Goal: Task Accomplishment & Management: Complete application form

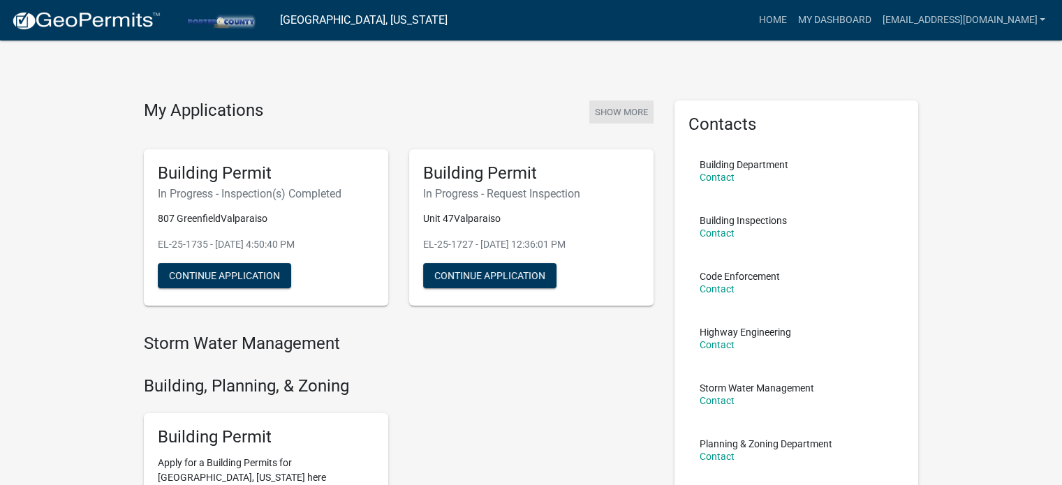
click at [614, 117] on button "Show More" at bounding box center [621, 112] width 64 height 23
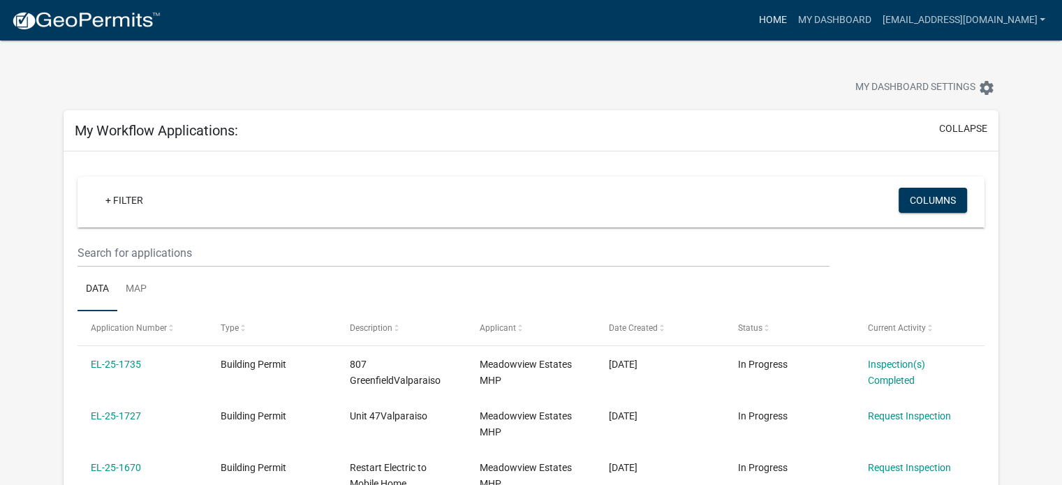
click at [792, 20] on link "Home" at bounding box center [772, 20] width 39 height 27
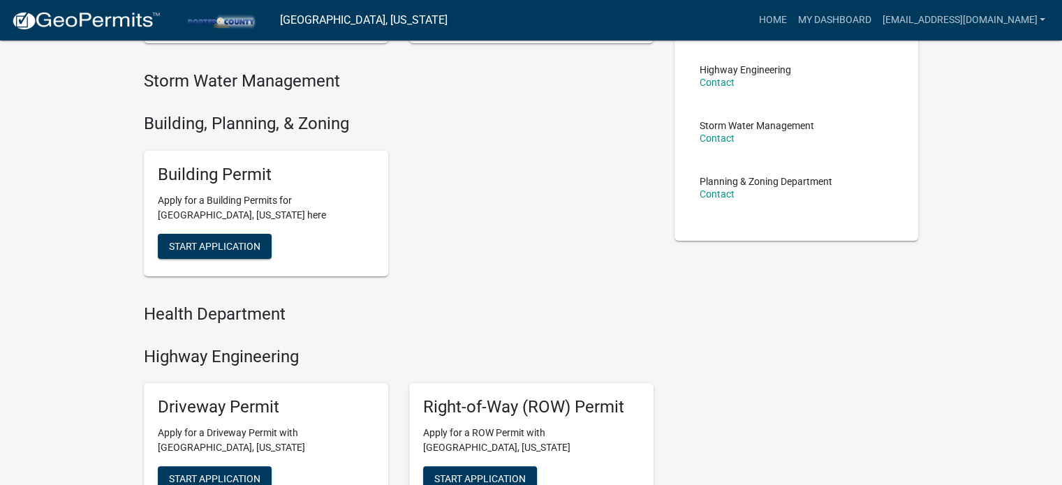
scroll to position [279, 0]
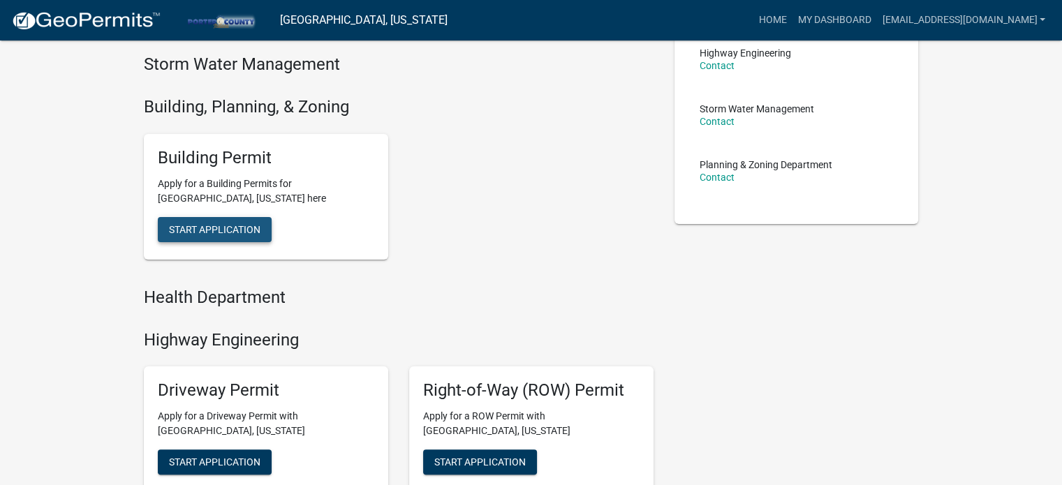
click at [221, 228] on span "Start Application" at bounding box center [214, 228] width 91 height 11
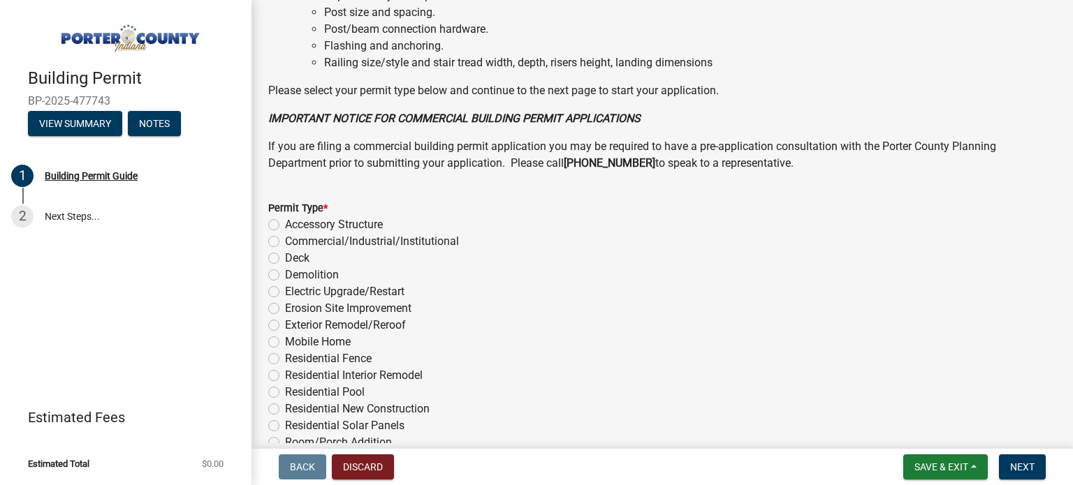
scroll to position [1117, 0]
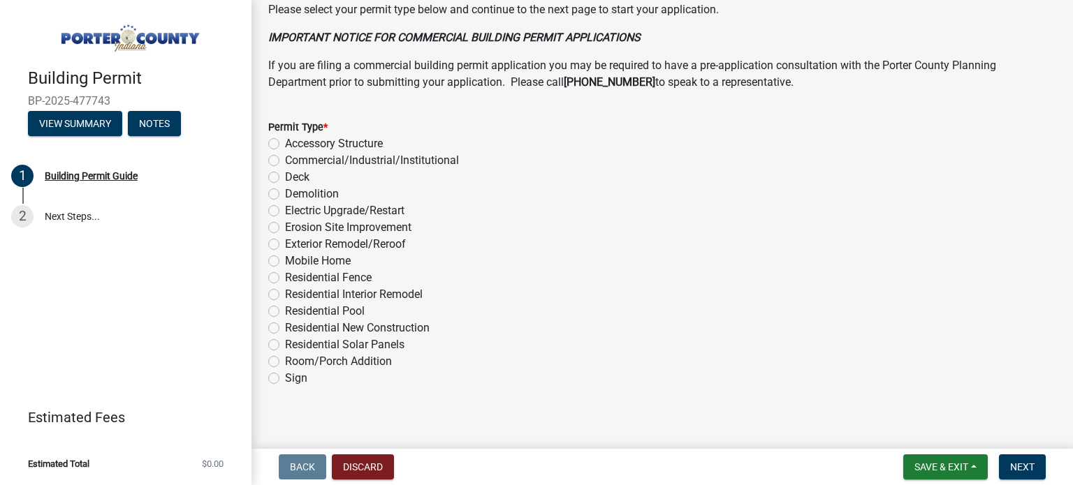
click at [285, 212] on label "Electric Upgrade/Restart" at bounding box center [344, 211] width 119 height 17
click at [285, 212] on input "Electric Upgrade/Restart" at bounding box center [289, 207] width 9 height 9
radio input "true"
click at [1025, 466] on span "Next" at bounding box center [1022, 467] width 24 height 11
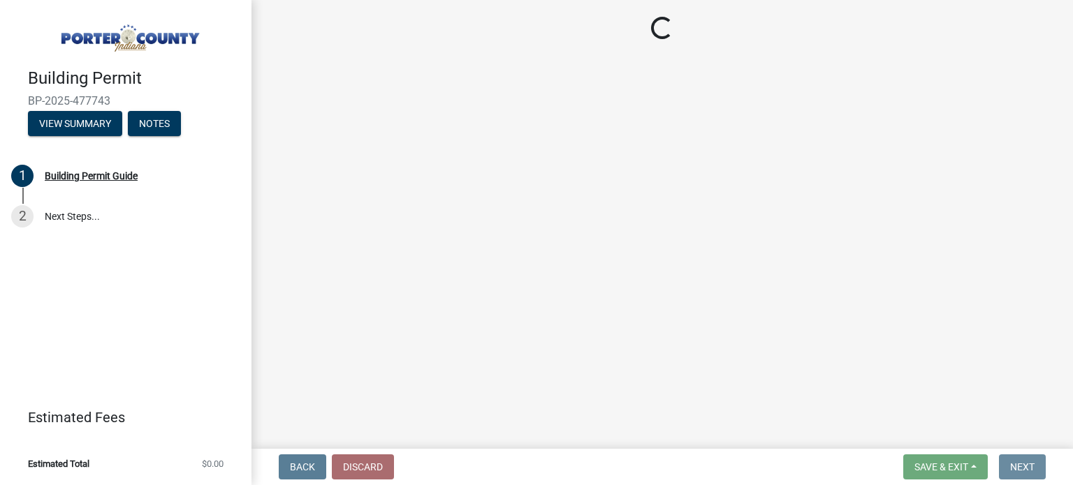
scroll to position [0, 0]
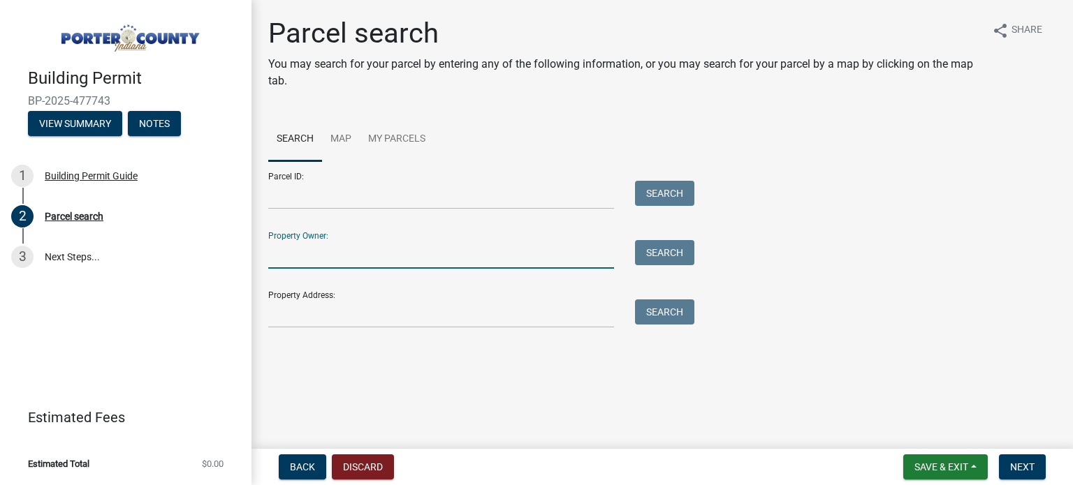
click at [318, 260] on input "Property Owner:" at bounding box center [441, 254] width 346 height 29
type input "Hoosier MHP Holdings LLc"
click at [651, 249] on button "Search" at bounding box center [664, 252] width 59 height 25
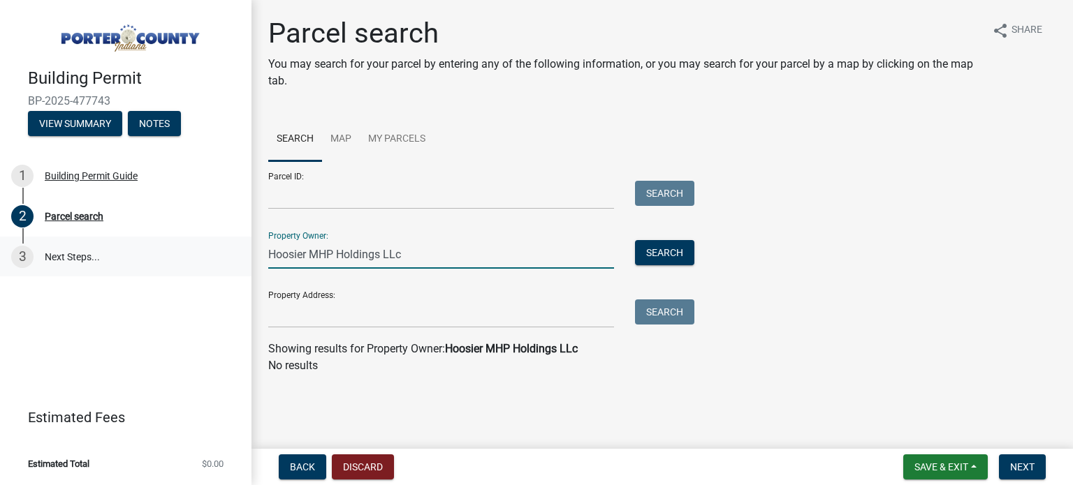
drag, startPoint x: 420, startPoint y: 259, endPoint x: 243, endPoint y: 256, distance: 177.4
click at [243, 256] on div "Building Permit BP-2025-477743 View Summary Notes 1 Building Permit Guide 2 Par…" at bounding box center [536, 242] width 1073 height 485
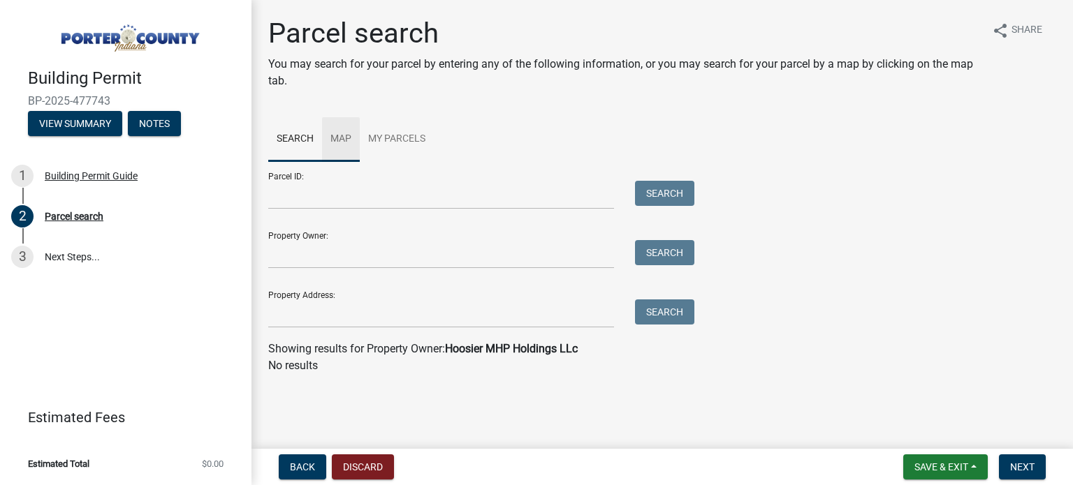
click at [326, 137] on link "Map" at bounding box center [341, 139] width 38 height 45
